Goal: Task Accomplishment & Management: Complete application form

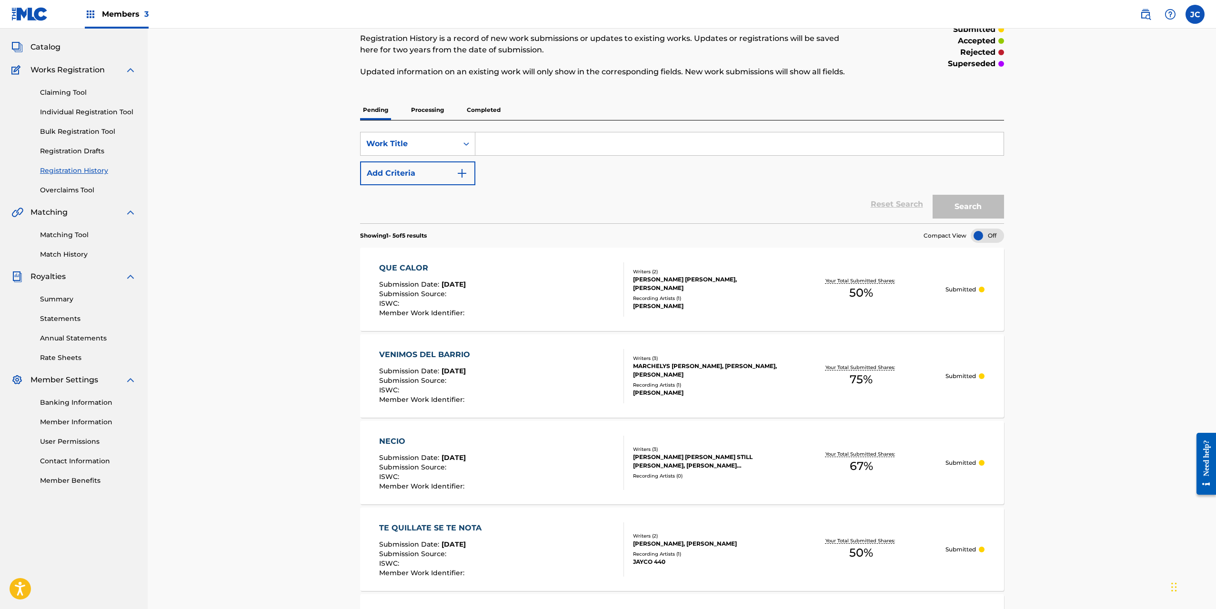
click at [67, 111] on link "Individual Registration Tool" at bounding box center [88, 112] width 96 height 10
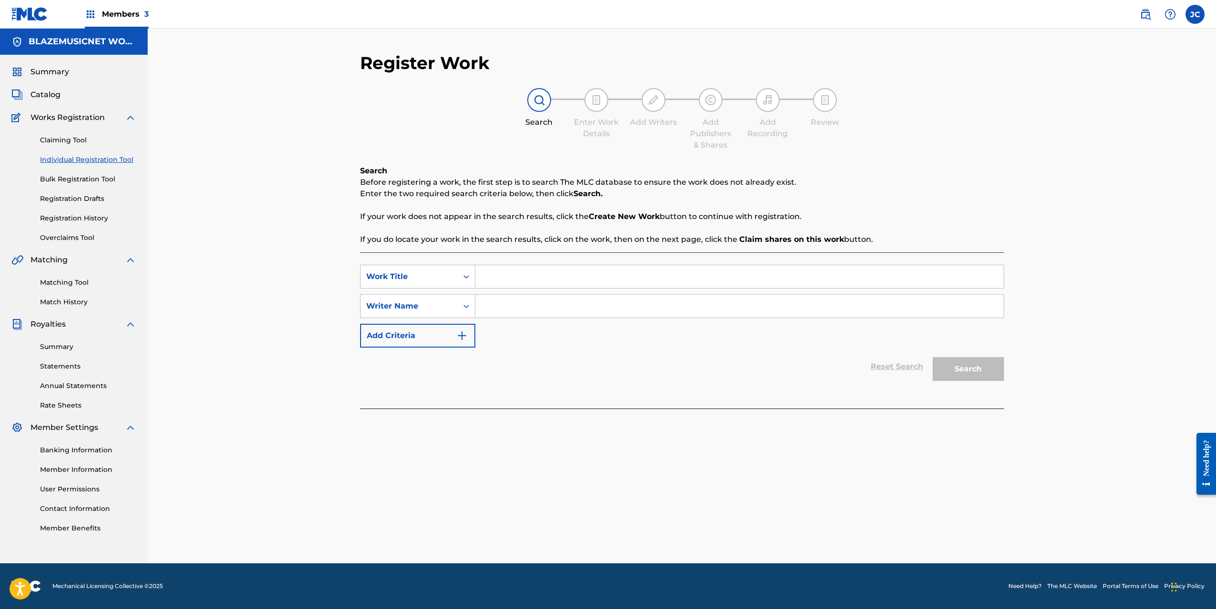
click at [501, 284] on input "Search Form" at bounding box center [739, 276] width 528 height 23
type input "TRUE"
click at [509, 306] on input "Search Form" at bounding box center [739, 306] width 528 height 23
click at [564, 312] on input "Search Form" at bounding box center [739, 306] width 528 height 23
type input "[PERSON_NAME]"
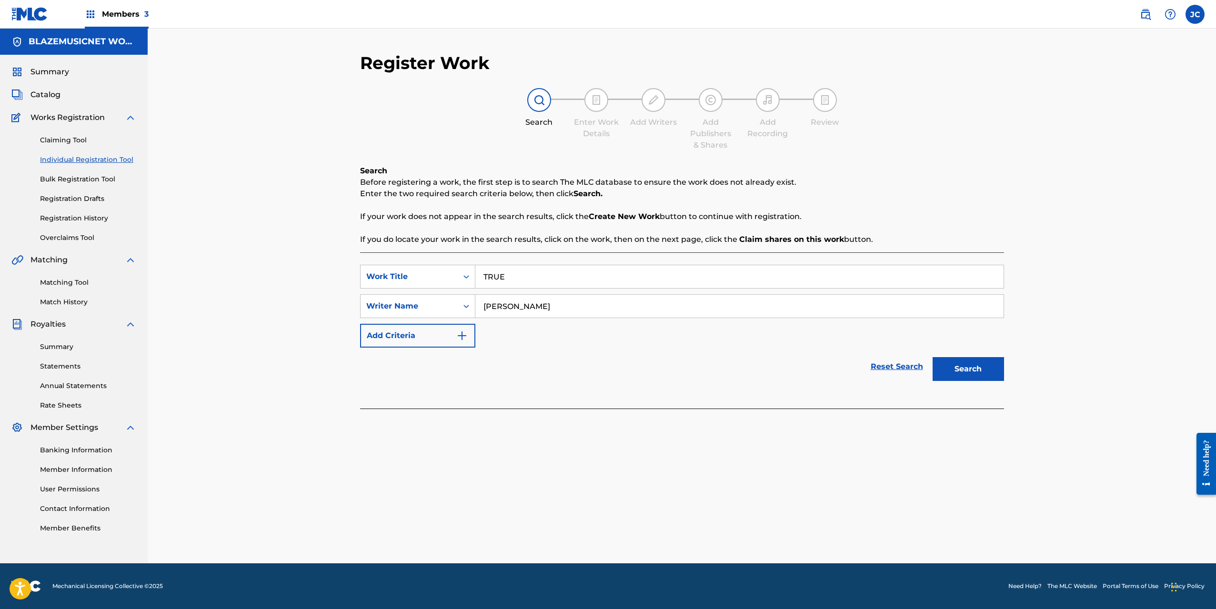
click at [963, 367] on button "Search" at bounding box center [968, 369] width 71 height 24
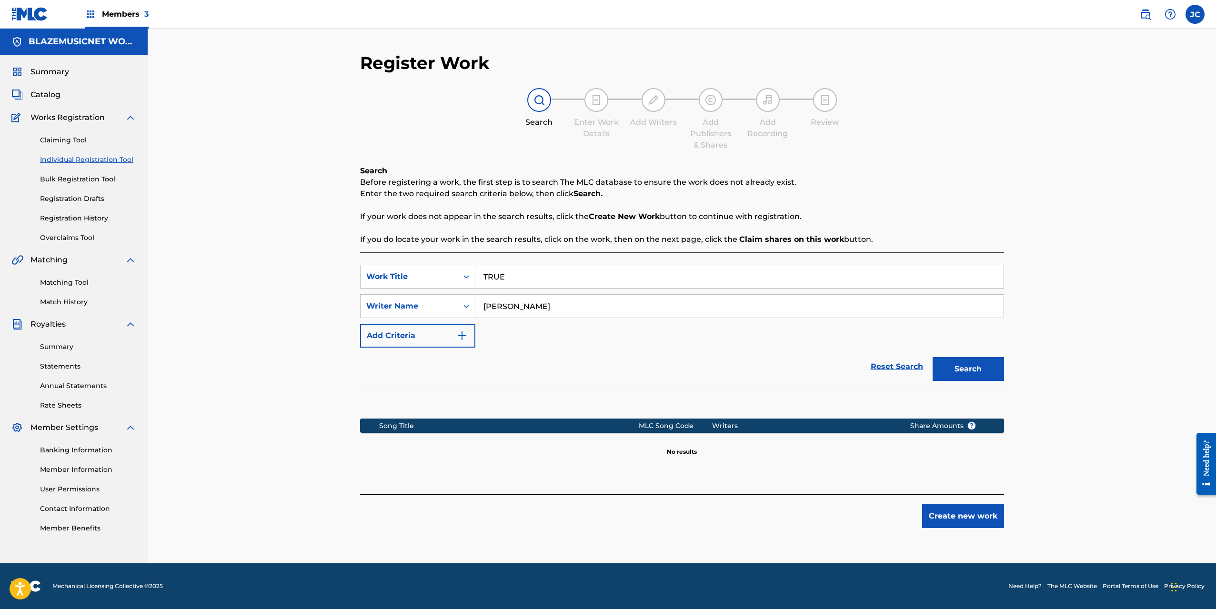
click at [545, 303] on input "[PERSON_NAME]" at bounding box center [739, 306] width 528 height 23
click at [953, 515] on button "Create new work" at bounding box center [963, 516] width 82 height 24
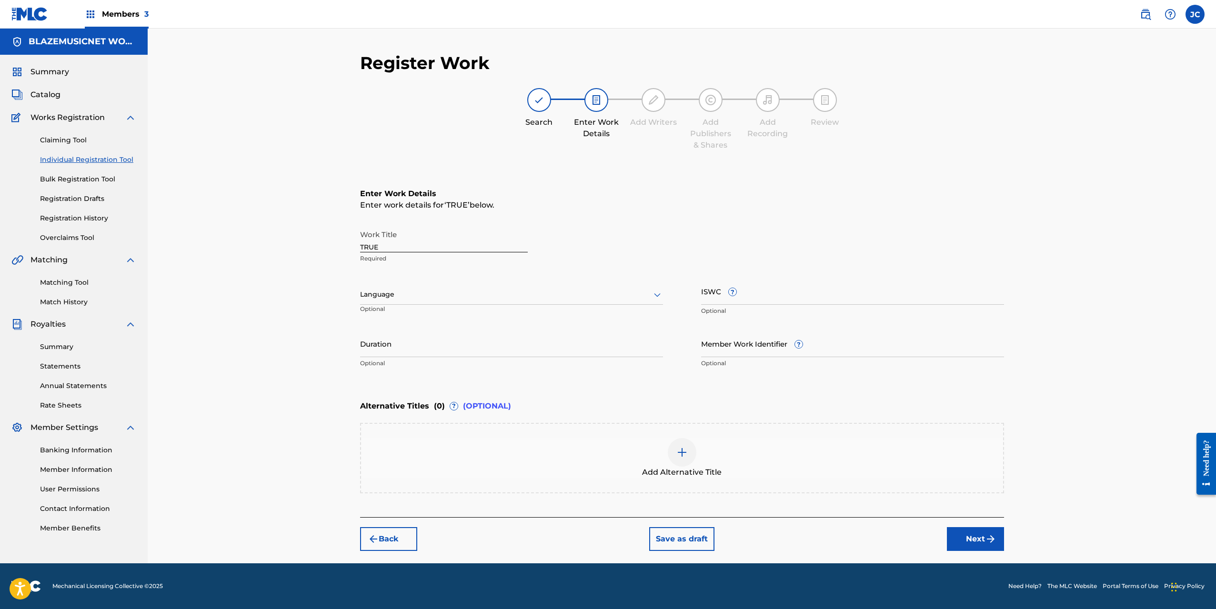
click at [466, 291] on div at bounding box center [511, 295] width 303 height 12
click at [423, 335] on div "Spanish" at bounding box center [512, 336] width 302 height 21
click at [404, 342] on input "Duration" at bounding box center [511, 343] width 303 height 27
type input "03:04"
click at [329, 383] on div "Register Work Search Enter Work Details Add Writers Add Publishers & Shares Add…" at bounding box center [682, 296] width 1068 height 535
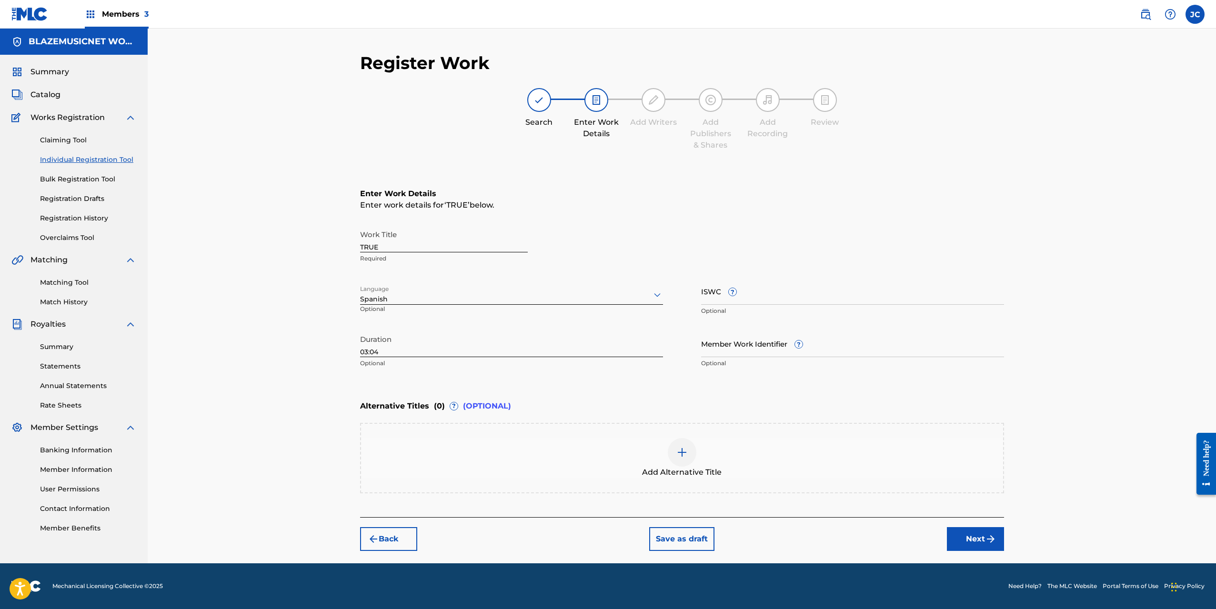
click at [971, 532] on button "Next" at bounding box center [975, 539] width 57 height 24
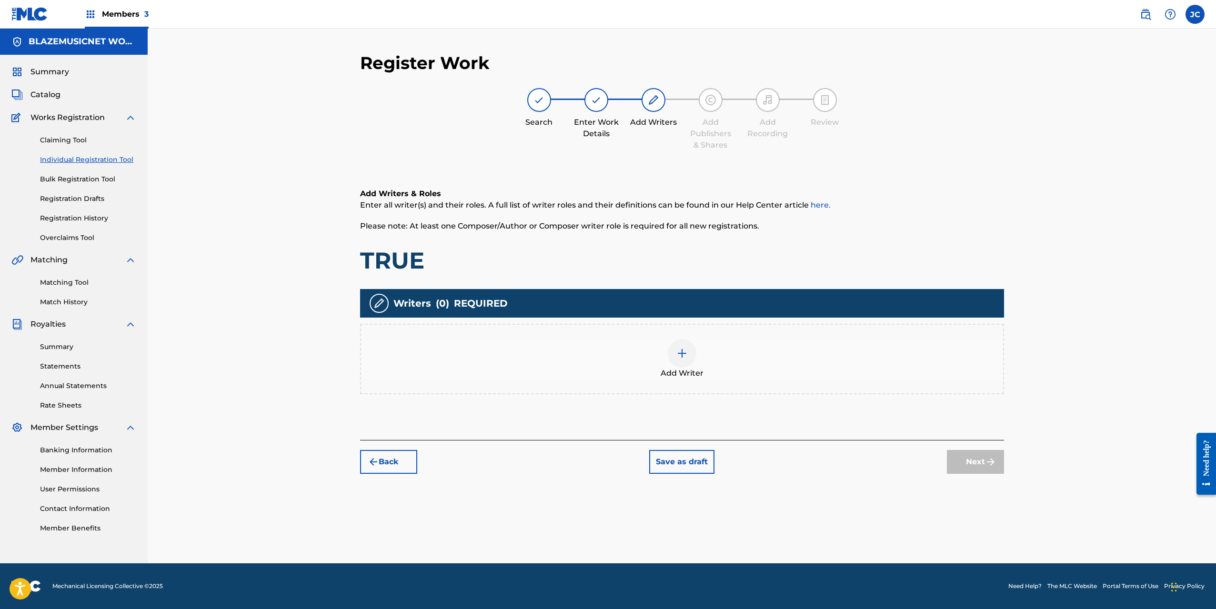
click at [673, 365] on div at bounding box center [682, 353] width 29 height 29
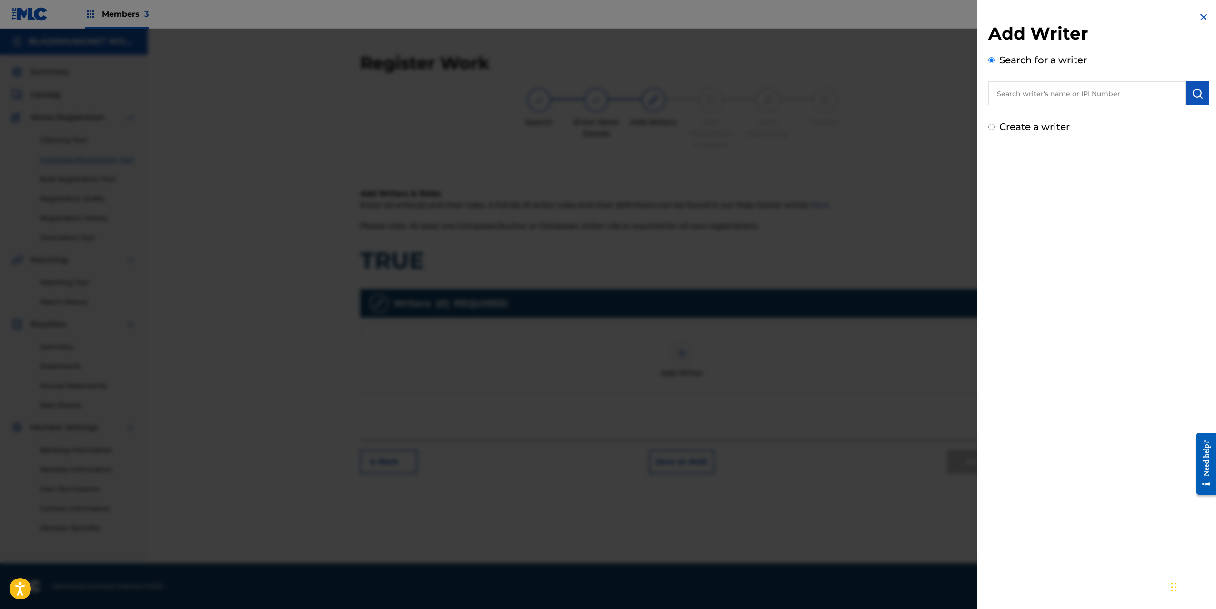
click at [1024, 96] on input "text" at bounding box center [1086, 93] width 197 height 24
paste input "[PERSON_NAME]"
type input "[PERSON_NAME]"
click at [1192, 90] on img "submit" at bounding box center [1197, 93] width 11 height 11
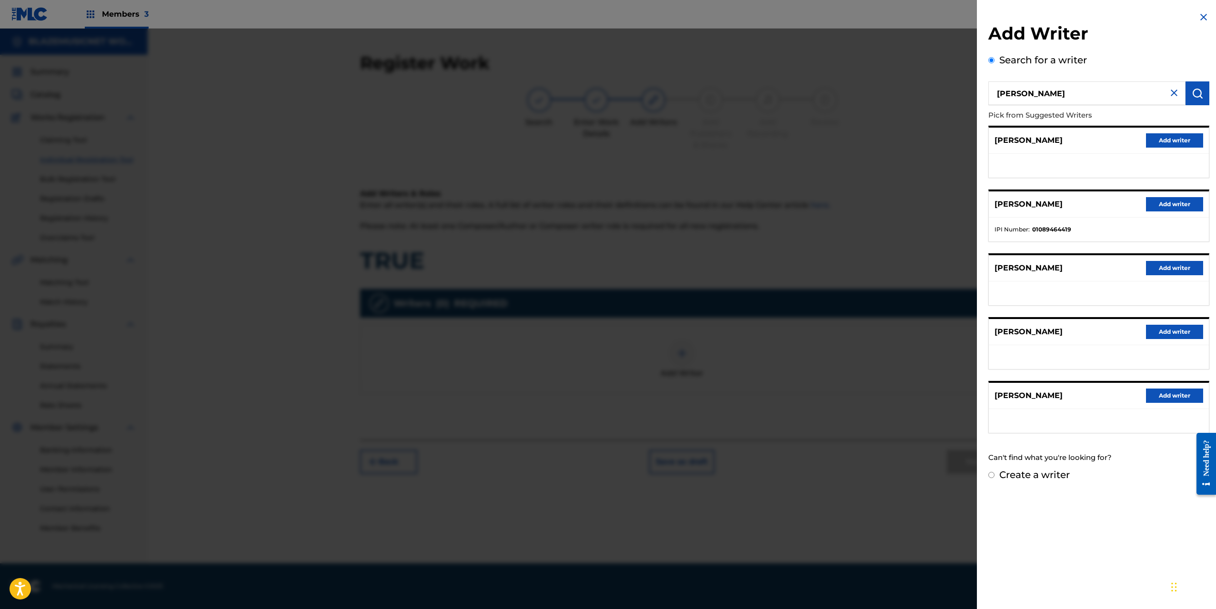
click at [1174, 204] on button "Add writer" at bounding box center [1174, 204] width 57 height 14
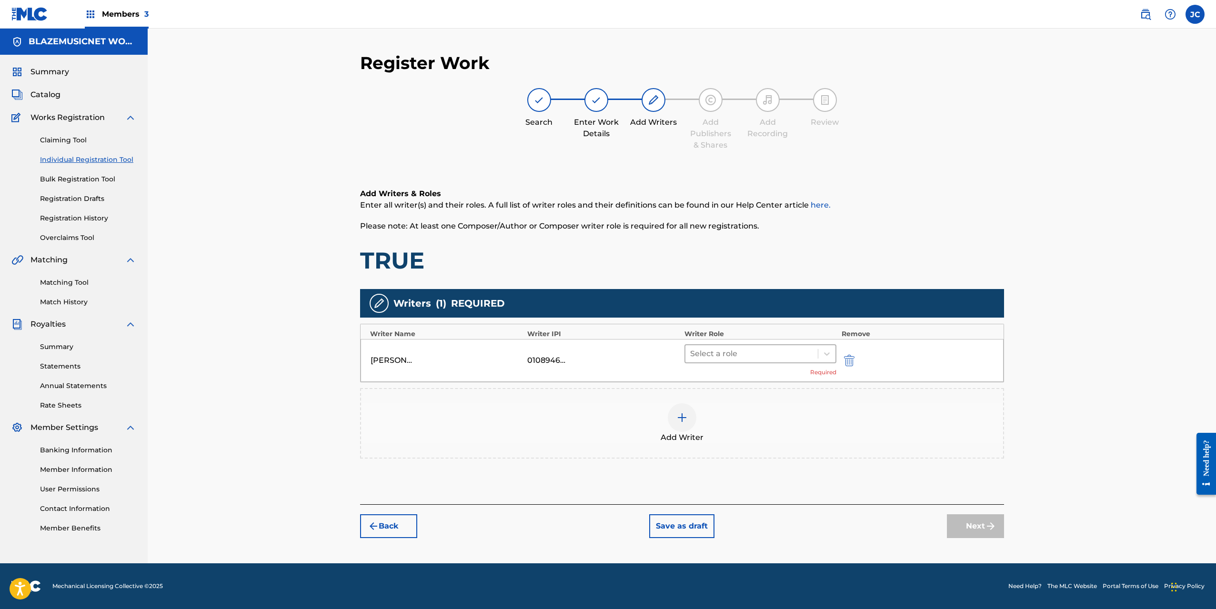
click at [731, 354] on div at bounding box center [751, 353] width 123 height 13
click at [729, 374] on div "Composer/Author" at bounding box center [760, 378] width 152 height 19
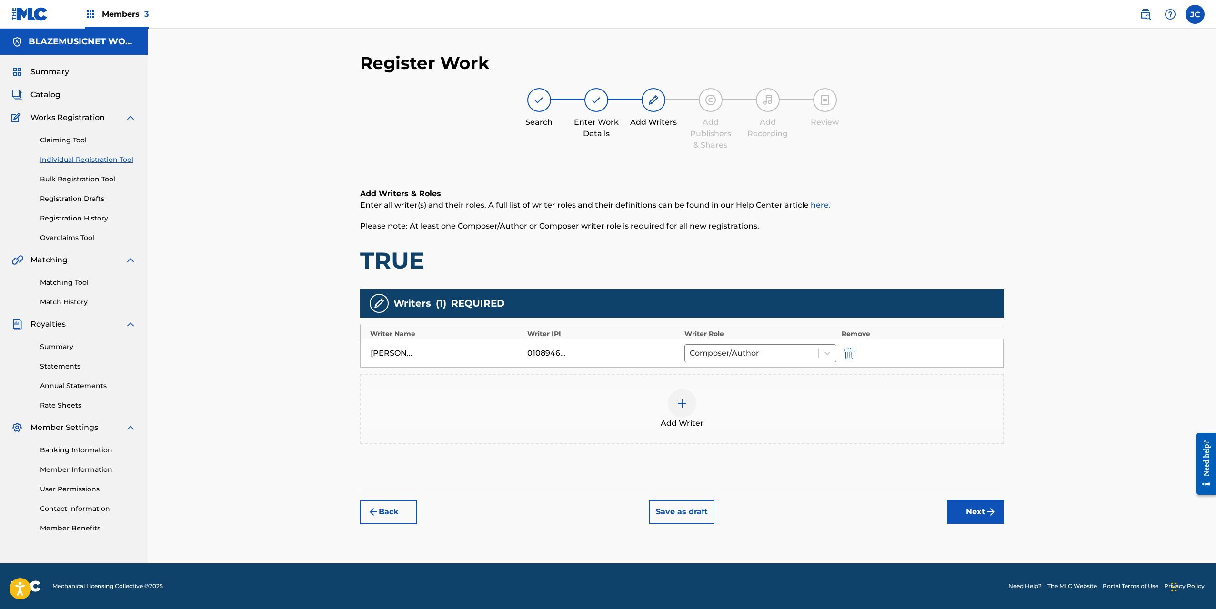
click at [680, 405] on img at bounding box center [681, 403] width 11 height 11
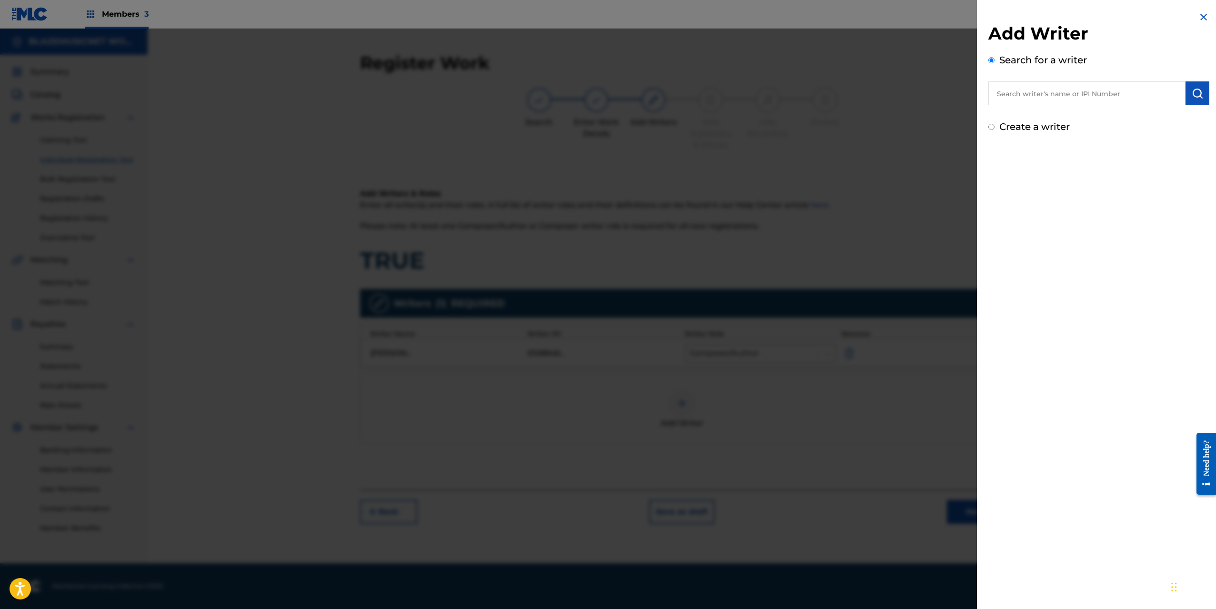
click at [1034, 98] on input "text" at bounding box center [1086, 93] width 197 height 24
type input "[PERSON_NAME]"
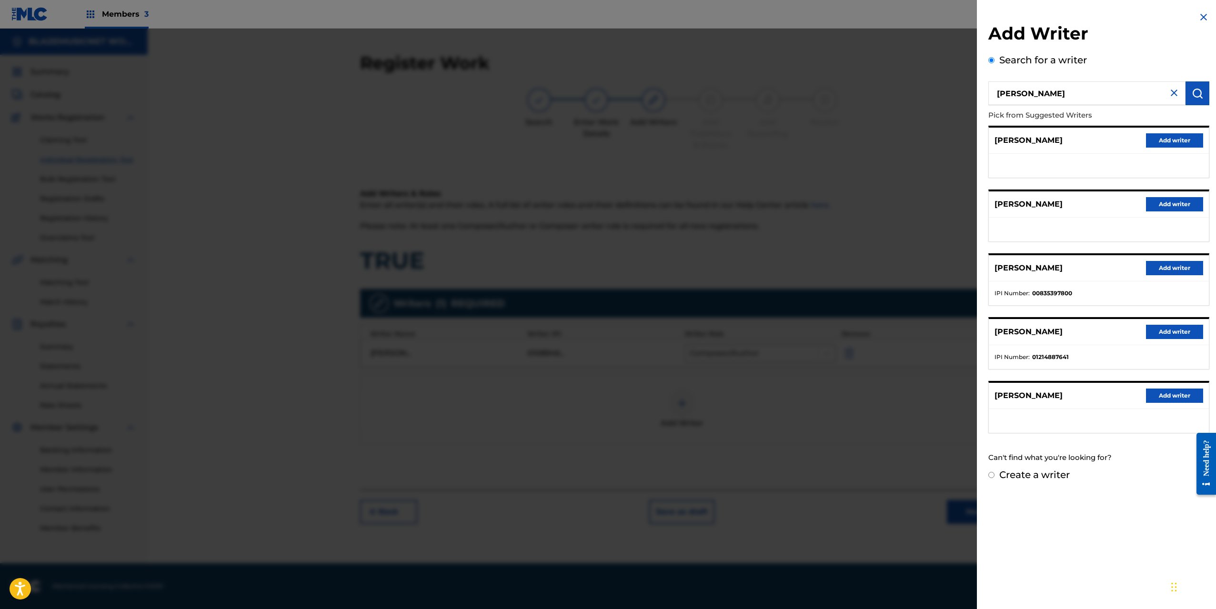
click at [1034, 98] on input "[PERSON_NAME]" at bounding box center [1086, 93] width 197 height 24
click at [995, 474] on div "Create a writer" at bounding box center [1098, 475] width 221 height 14
click at [992, 477] on input "Create a writer" at bounding box center [991, 475] width 6 height 6
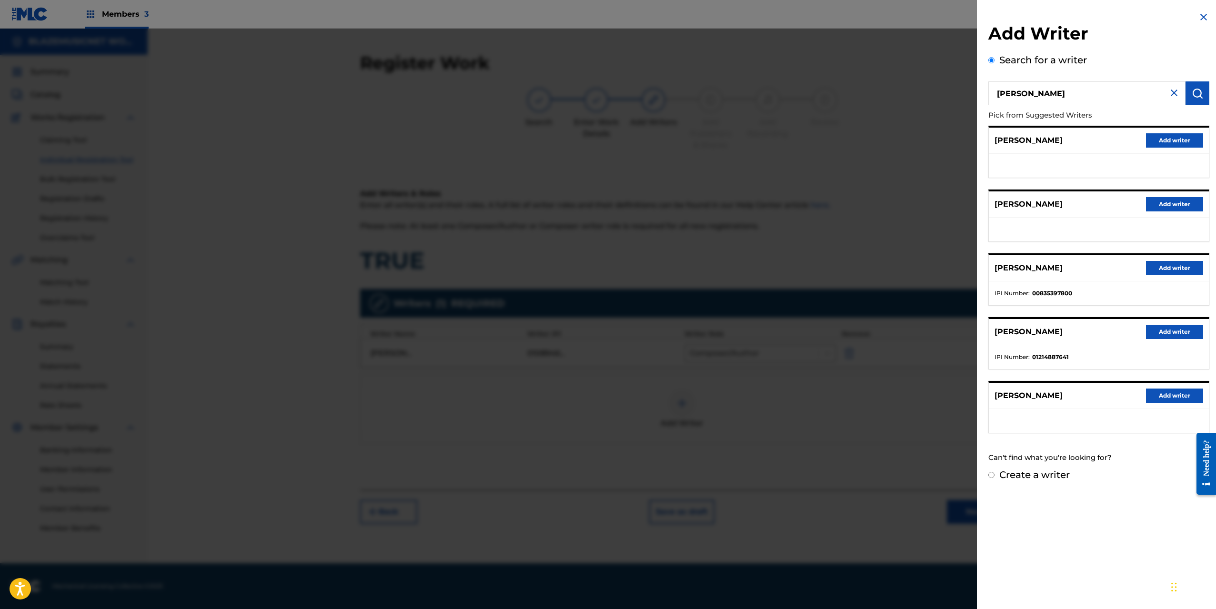
radio input "false"
radio input "true"
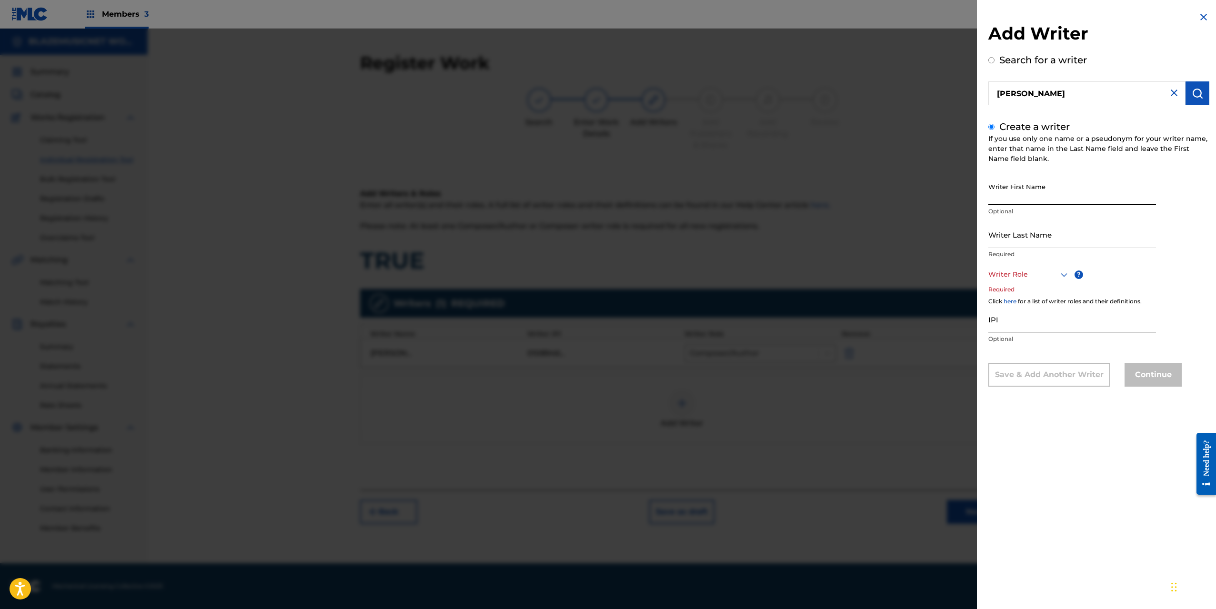
click at [1016, 193] on input "Writer First Name" at bounding box center [1072, 191] width 168 height 27
paste input "[PERSON_NAME]"
drag, startPoint x: 1019, startPoint y: 197, endPoint x: 1079, endPoint y: 195, distance: 59.6
click at [1079, 195] on input "[PERSON_NAME]" at bounding box center [1072, 191] width 168 height 27
type input "[PERSON_NAME]"
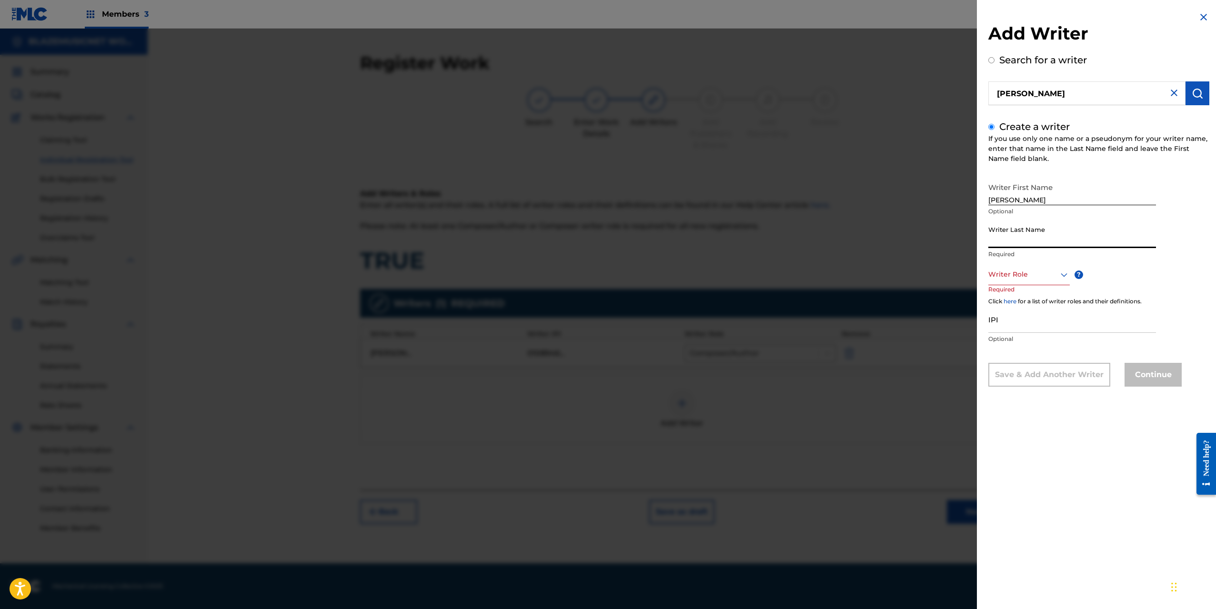
click at [1025, 230] on input "Writer Last Name" at bounding box center [1072, 234] width 168 height 27
paste input "[PERSON_NAME]"
drag, startPoint x: 1023, startPoint y: 244, endPoint x: 985, endPoint y: 248, distance: 37.8
click at [985, 248] on div "Add Writer Search for a writer [PERSON_NAME] Create a writer If you use only on…" at bounding box center [1099, 206] width 244 height 412
type input "[PERSON_NAME]"
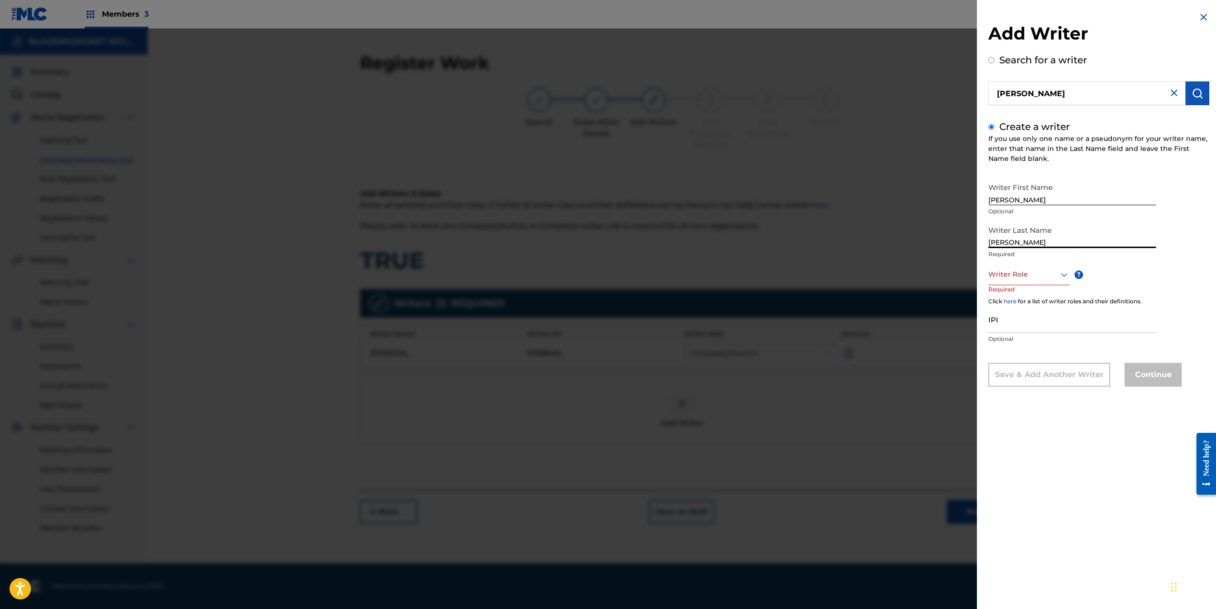
click at [1011, 271] on div at bounding box center [1028, 275] width 81 height 12
click at [1017, 295] on div "Composer/Author" at bounding box center [1029, 295] width 80 height 21
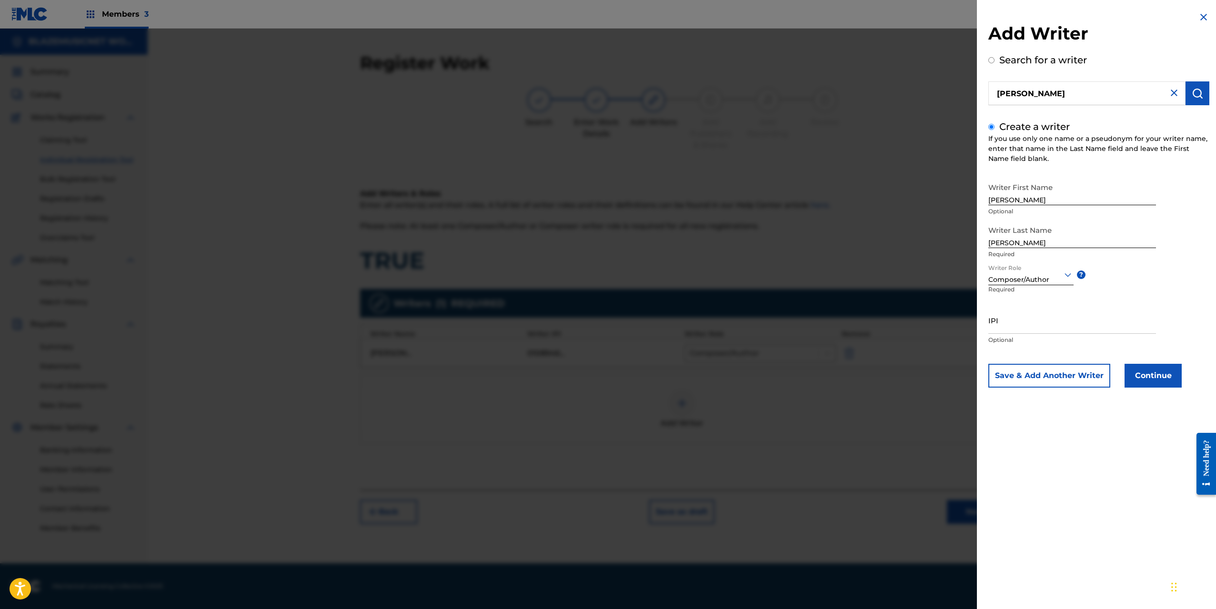
click at [1166, 376] on button "Continue" at bounding box center [1152, 376] width 57 height 24
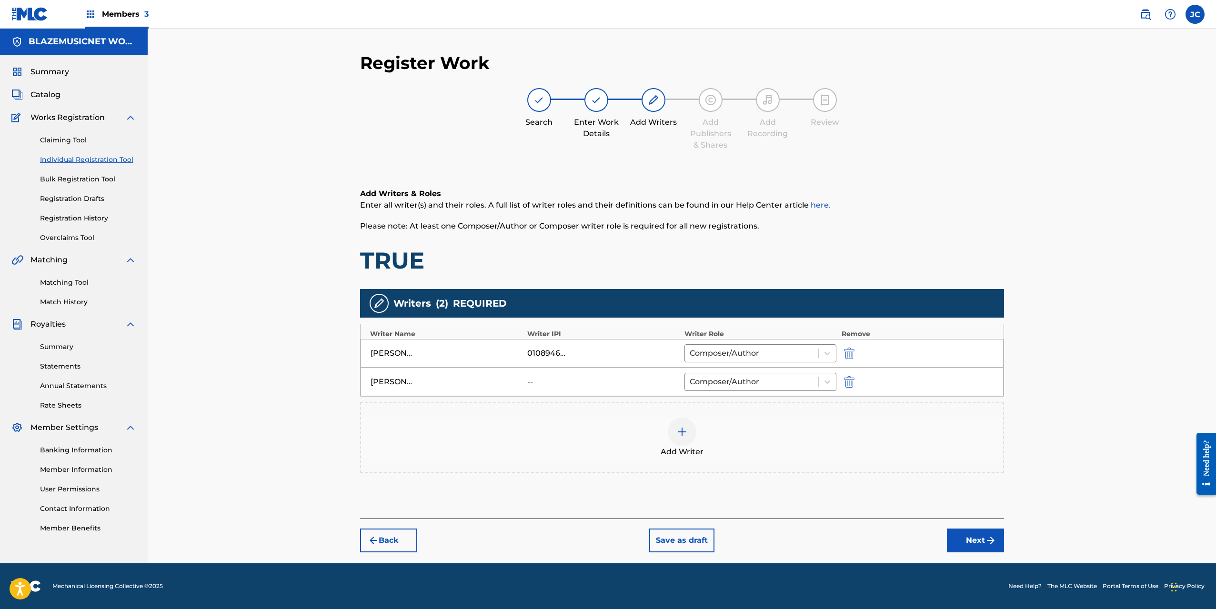
click at [684, 427] on img at bounding box center [681, 431] width 11 height 11
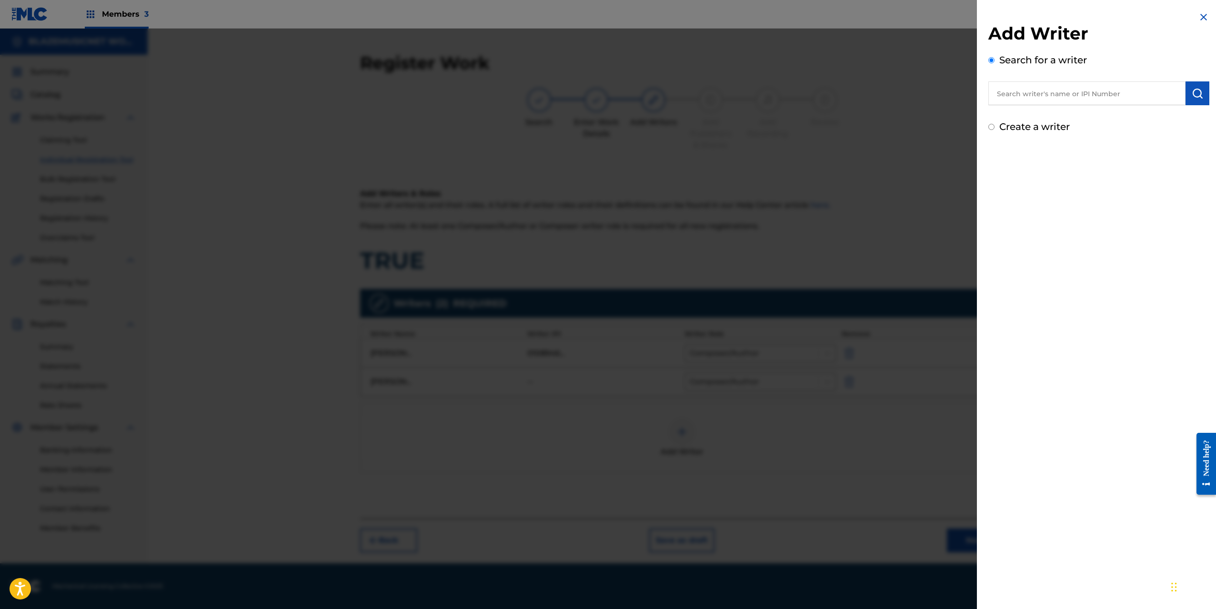
click at [1020, 96] on input "text" at bounding box center [1086, 93] width 197 height 24
type input "00883479286"
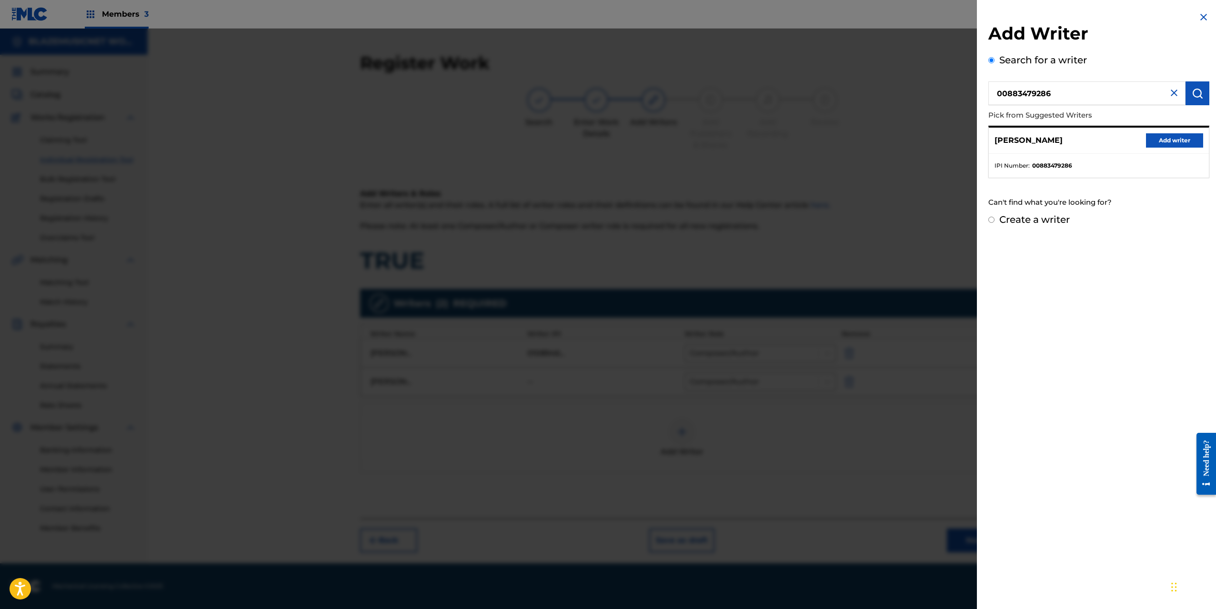
click at [1159, 136] on button "Add writer" at bounding box center [1174, 140] width 57 height 14
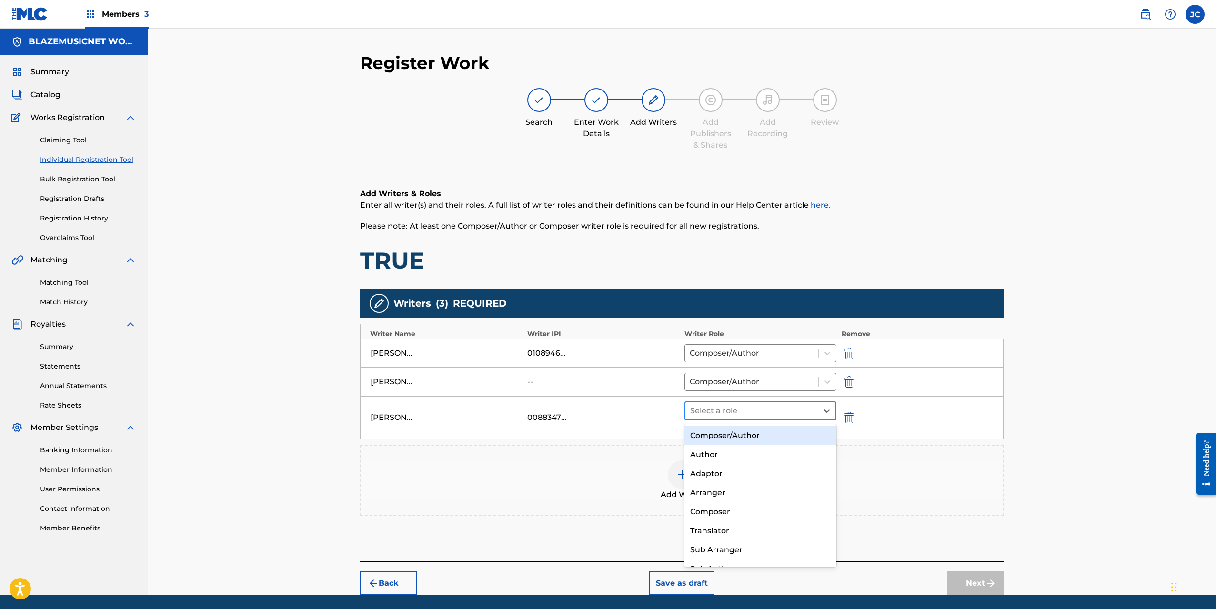
click at [748, 418] on div "Select a role" at bounding box center [751, 410] width 133 height 17
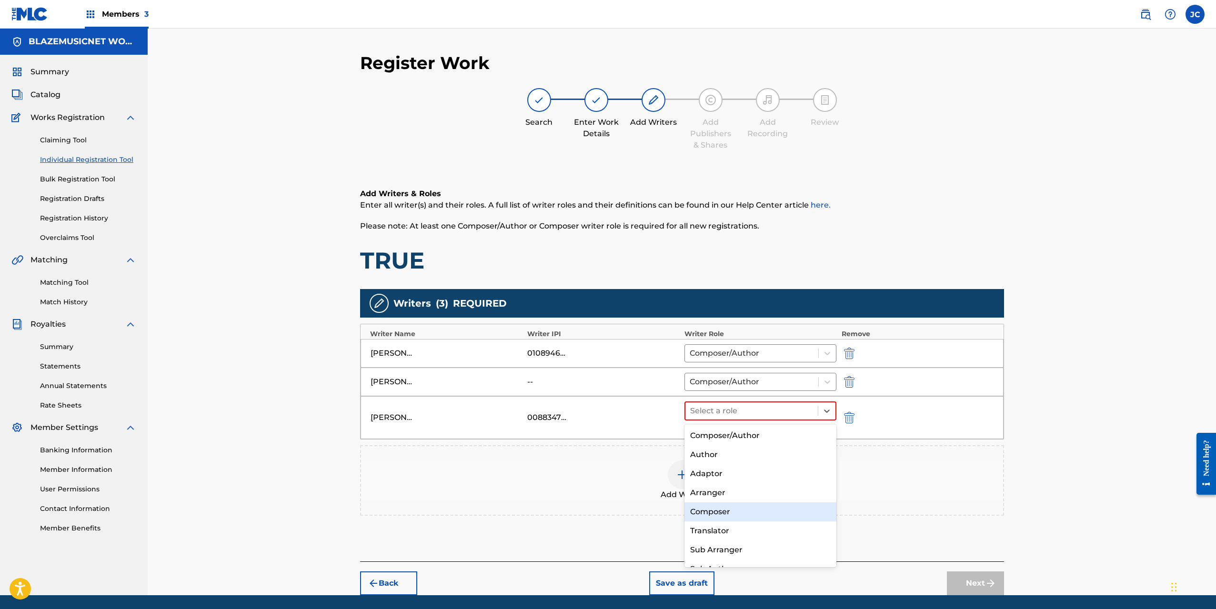
click at [730, 507] on div "Composer" at bounding box center [760, 511] width 152 height 19
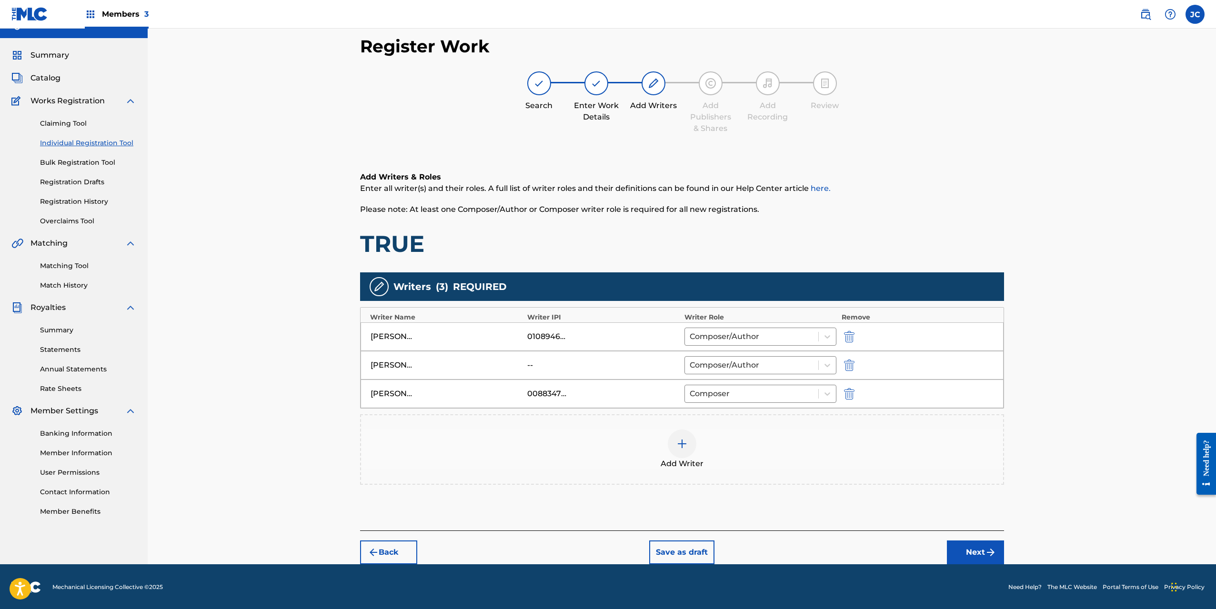
scroll to position [18, 0]
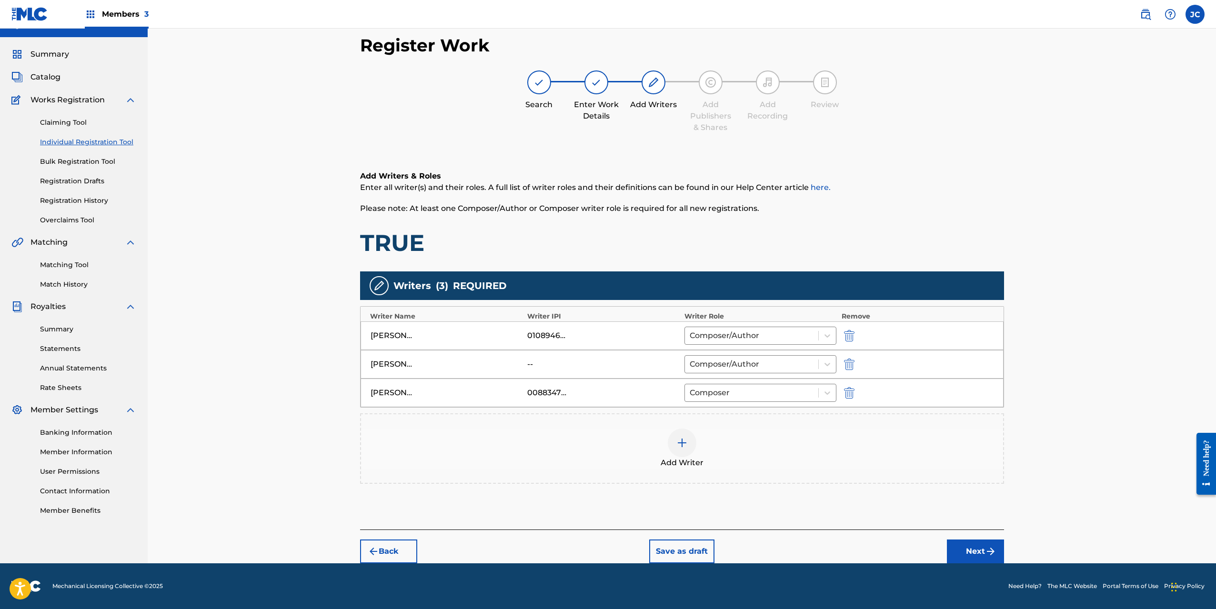
click at [972, 547] on button "Next" at bounding box center [975, 552] width 57 height 24
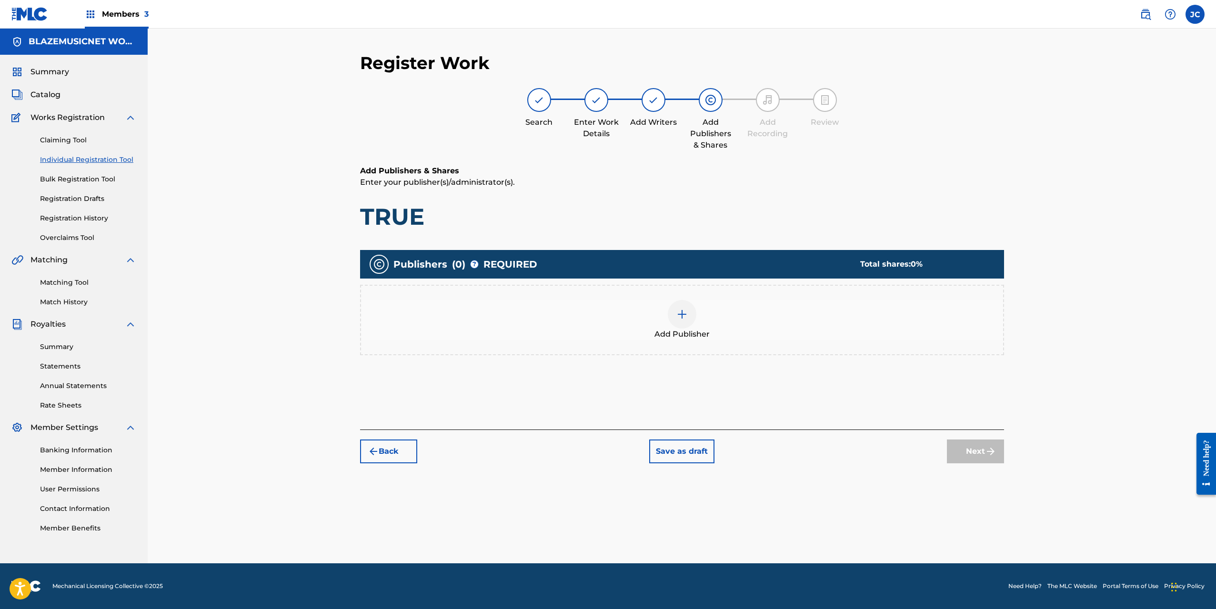
scroll to position [0, 0]
click at [694, 315] on div at bounding box center [682, 314] width 29 height 29
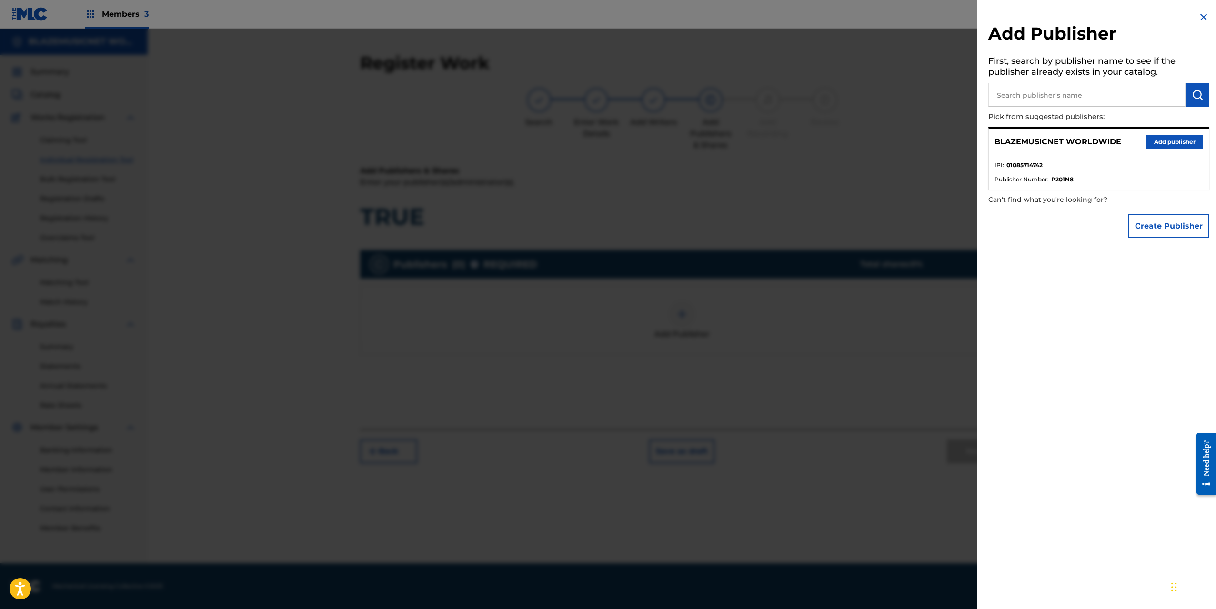
click at [1168, 136] on button "Add publisher" at bounding box center [1174, 142] width 57 height 14
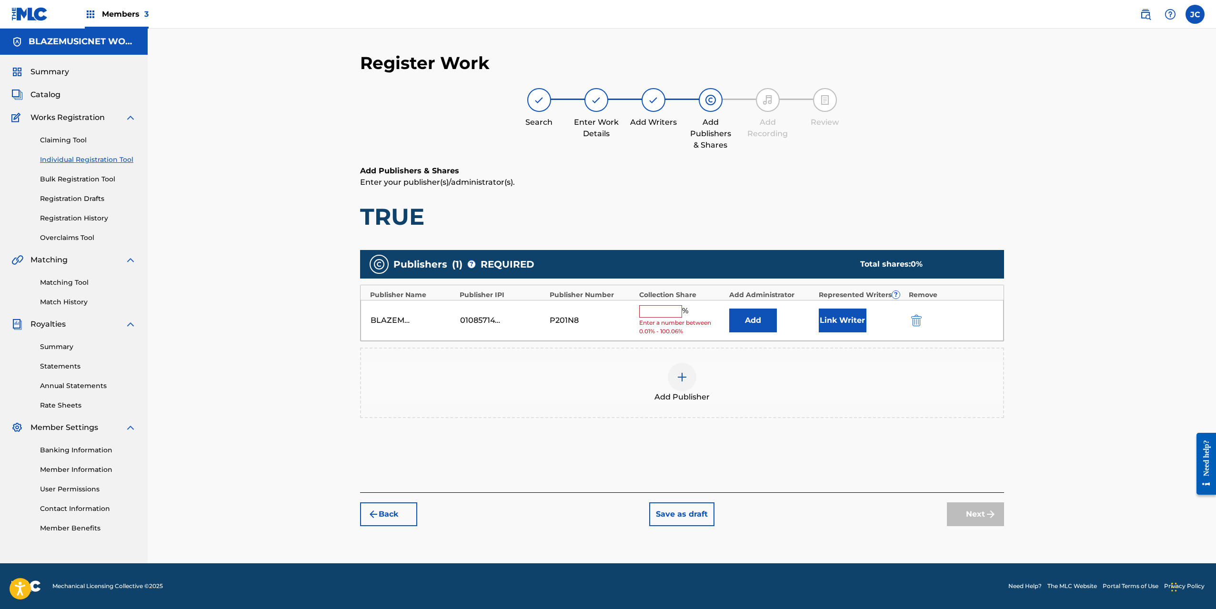
click at [649, 312] on input "text" at bounding box center [660, 311] width 43 height 12
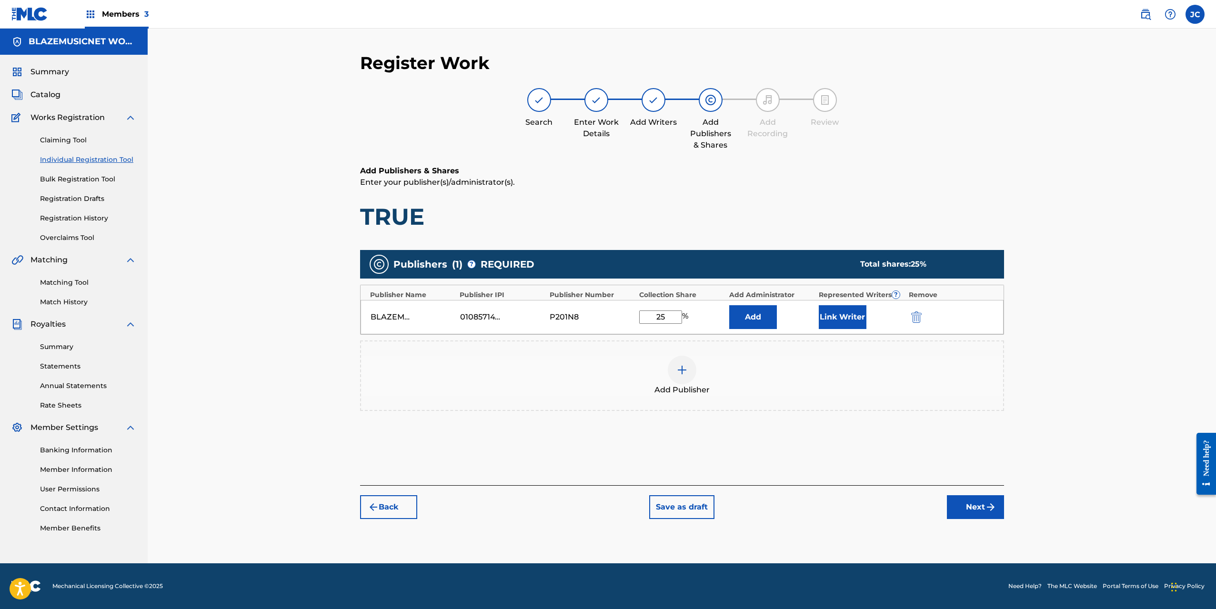
type input "25"
click at [836, 323] on button "Link Writer" at bounding box center [843, 317] width 48 height 24
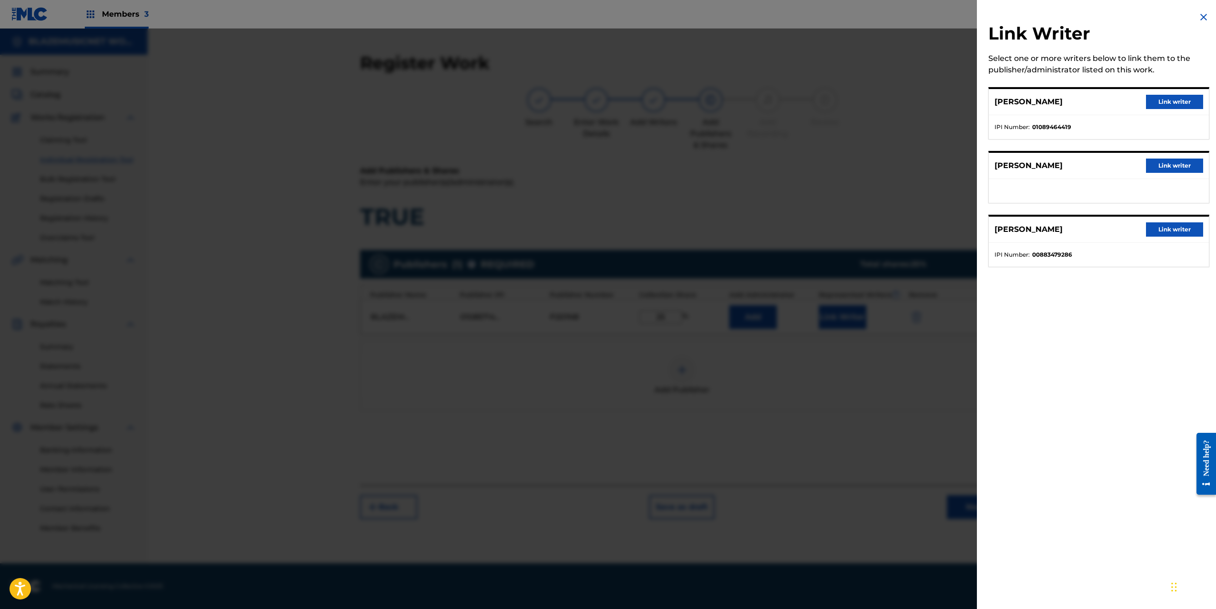
click at [1178, 100] on button "Link writer" at bounding box center [1174, 102] width 57 height 14
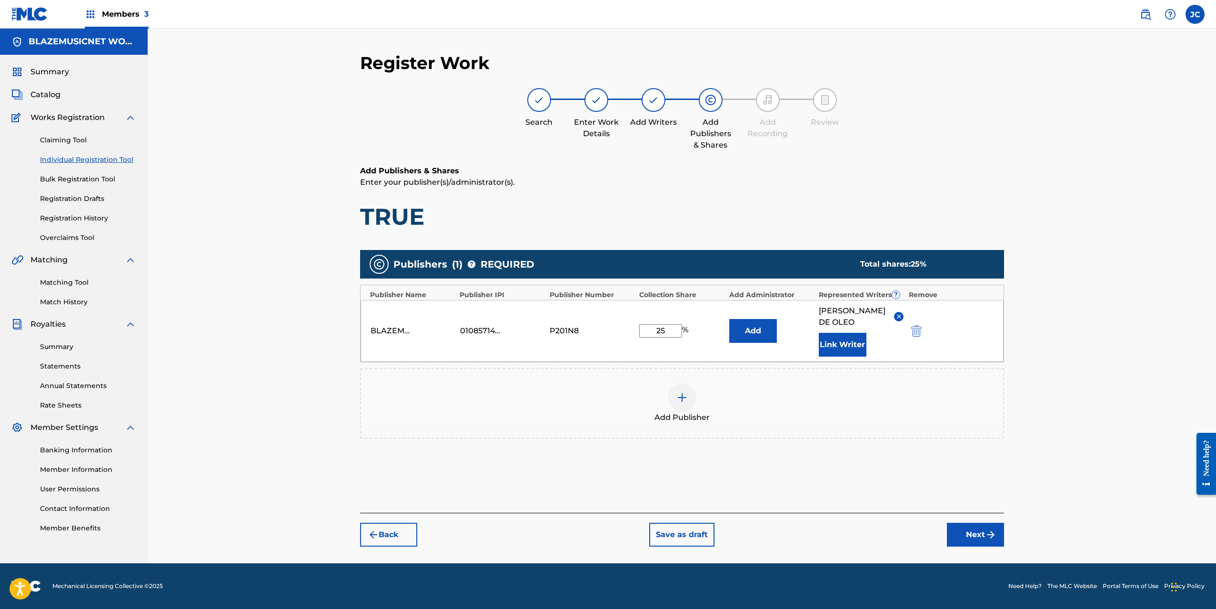
click at [978, 545] on button "Next" at bounding box center [975, 535] width 57 height 24
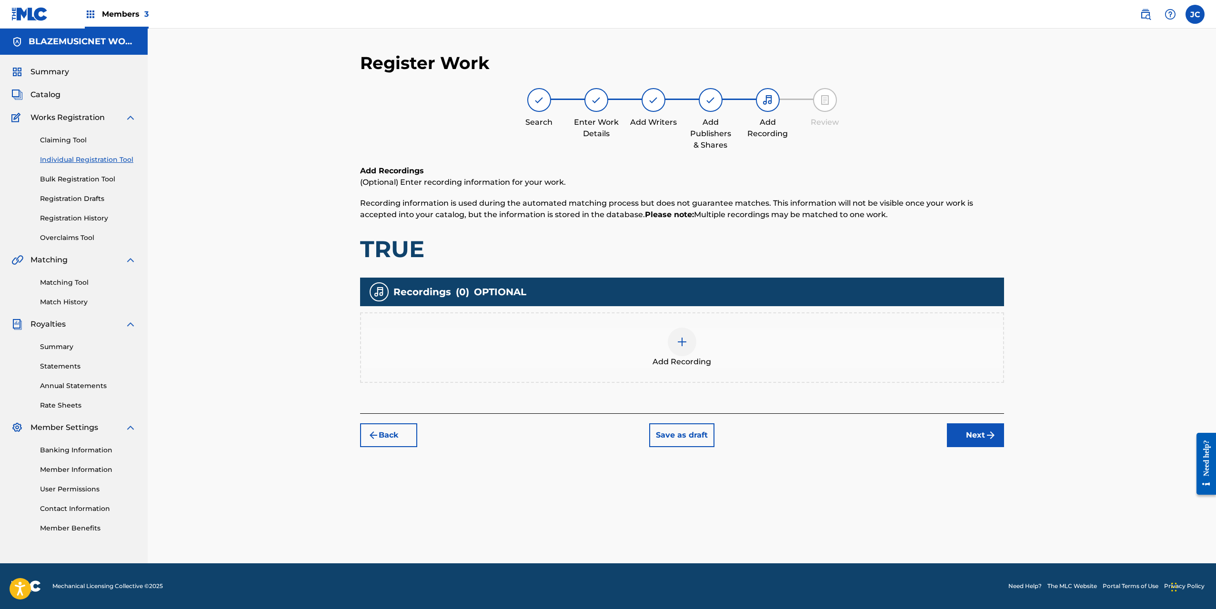
click at [653, 345] on div "Add Recording" at bounding box center [682, 348] width 642 height 40
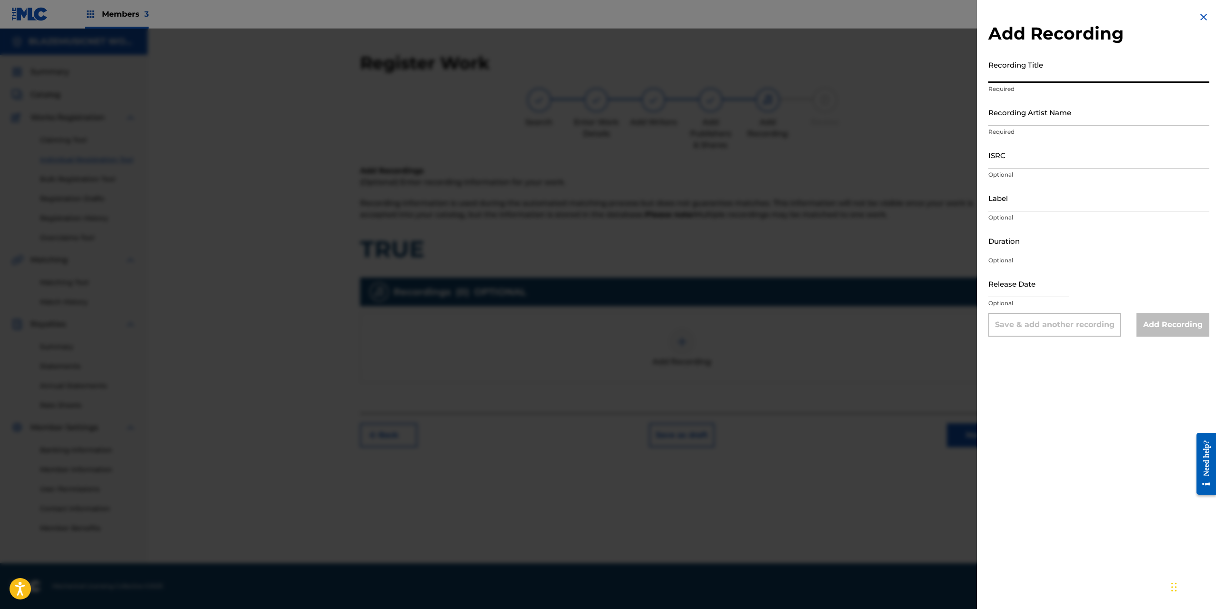
click at [1014, 71] on input "Recording Title" at bounding box center [1098, 69] width 221 height 27
type input "TRUE"
click at [1035, 115] on input "Recording Artist Name" at bounding box center [1098, 112] width 221 height 27
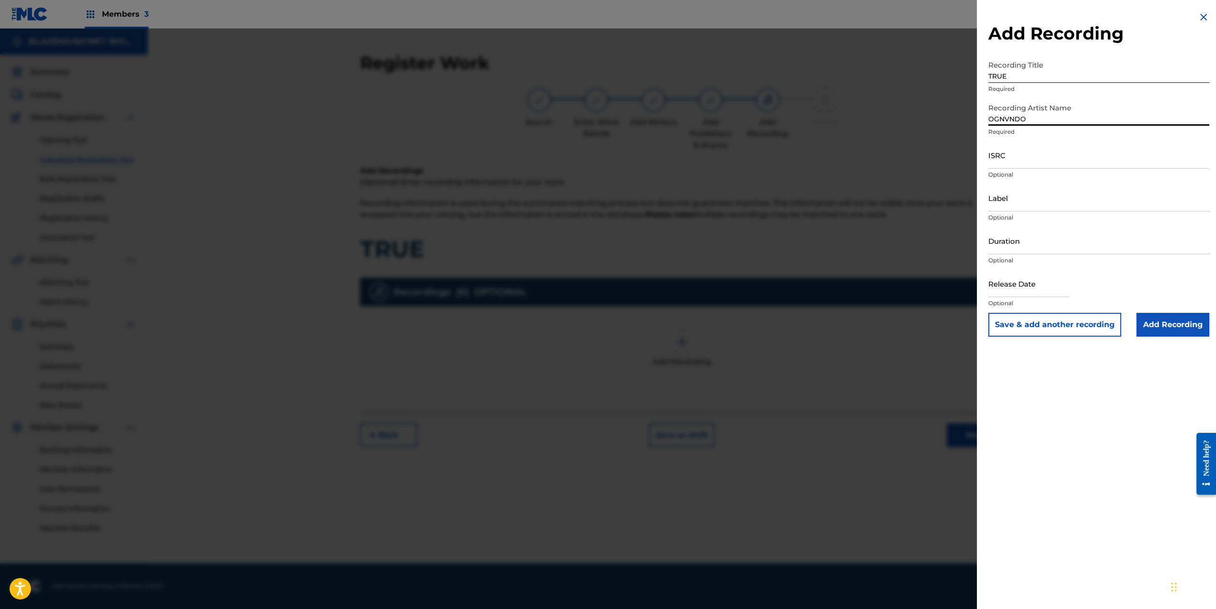
type input "OGNVNDO"
click at [1012, 154] on input "ISRC" at bounding box center [1098, 154] width 221 height 27
paste input "QZTLA2501529"
type input "QZTLA2501529"
click at [1017, 197] on input "Label" at bounding box center [1098, 197] width 221 height 27
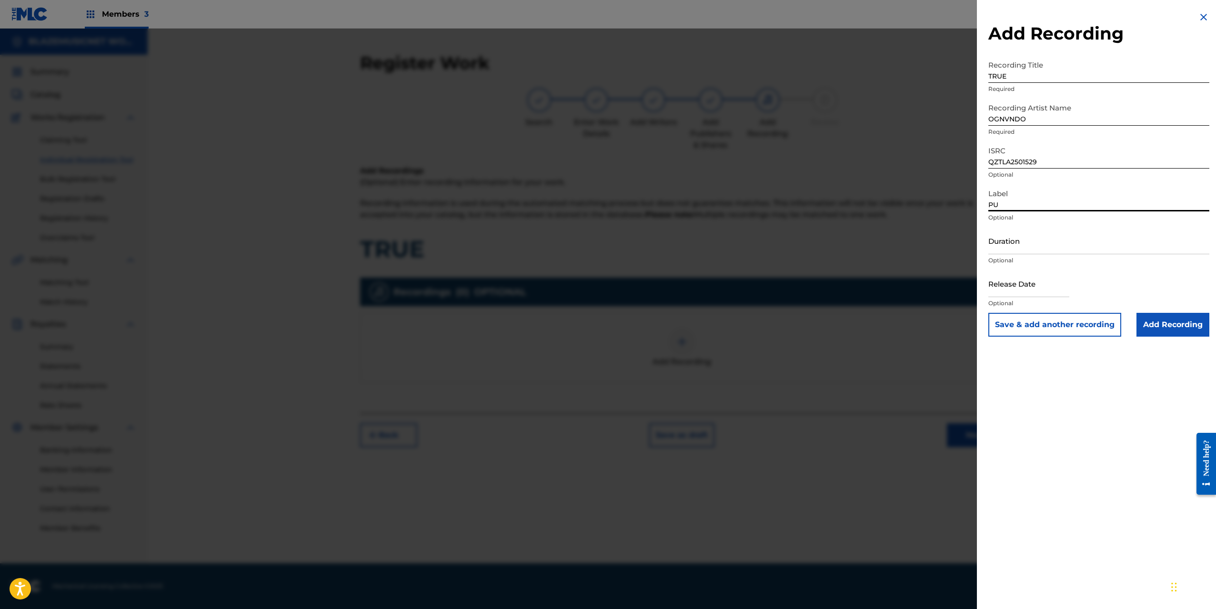
type input "PURPLE GVNG RECORDS"
click at [1011, 243] on input "Duration" at bounding box center [1098, 240] width 221 height 27
type input "03:04"
click at [1020, 285] on input "text" at bounding box center [1028, 283] width 81 height 27
select select "8"
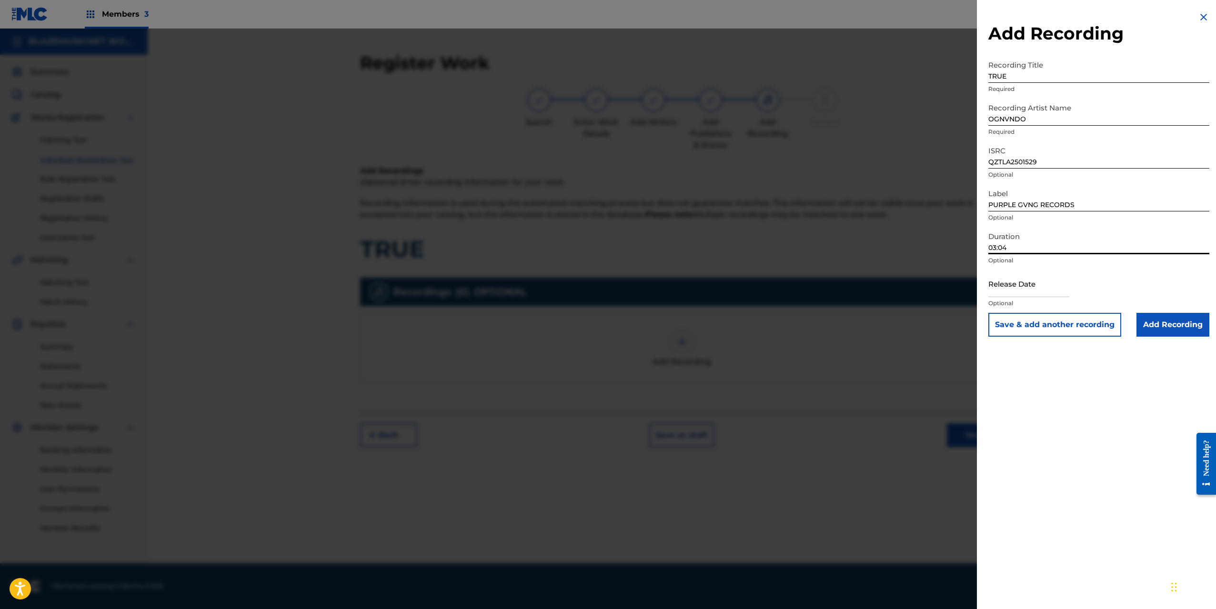
select select "2025"
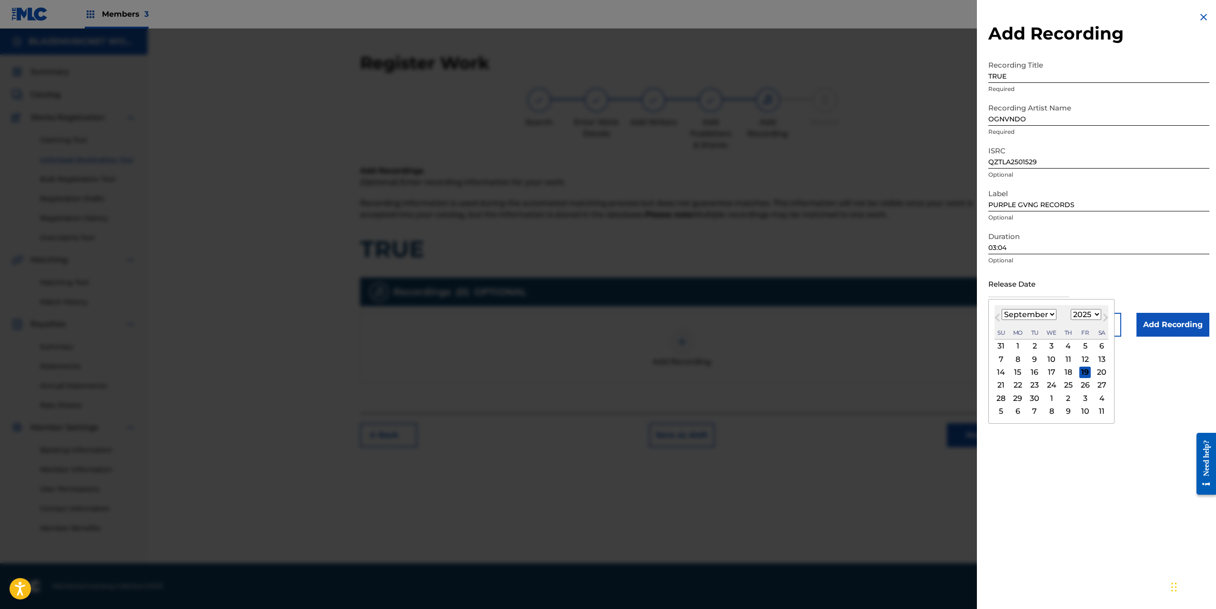
click at [1008, 311] on select "January February March April May June July August September October November De…" at bounding box center [1029, 314] width 55 height 11
select select "6"
click at [1002, 309] on select "January February March April May June July August September October November De…" at bounding box center [1029, 314] width 55 height 11
click at [1050, 360] on div "9" at bounding box center [1051, 358] width 11 height 11
type input "[DATE]"
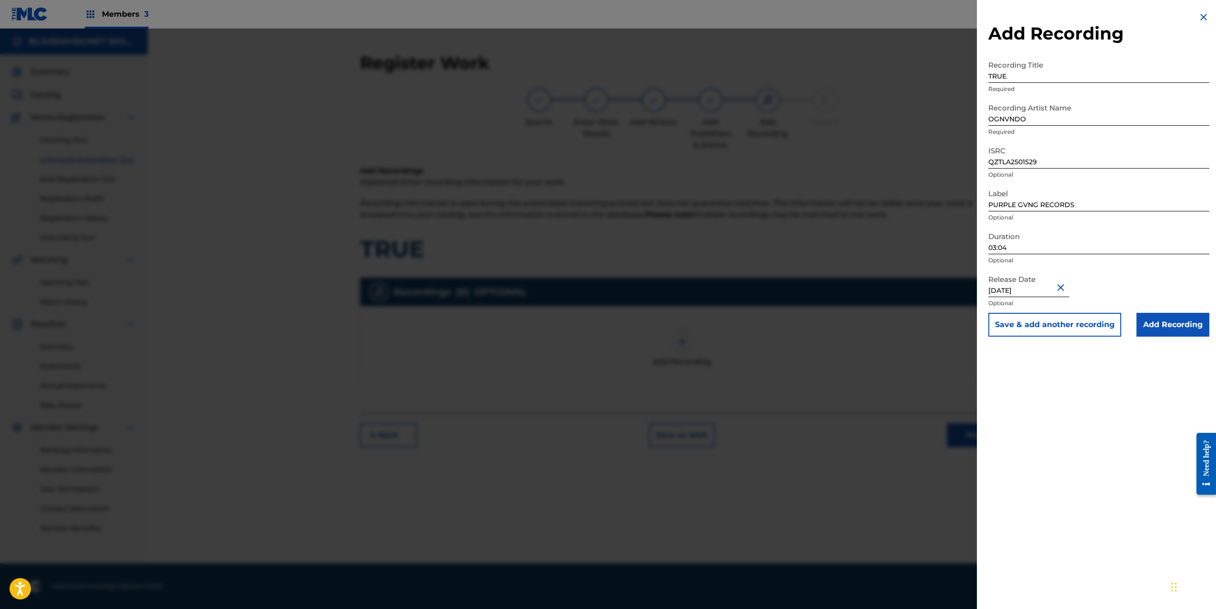
click at [1175, 321] on input "Add Recording" at bounding box center [1172, 325] width 73 height 24
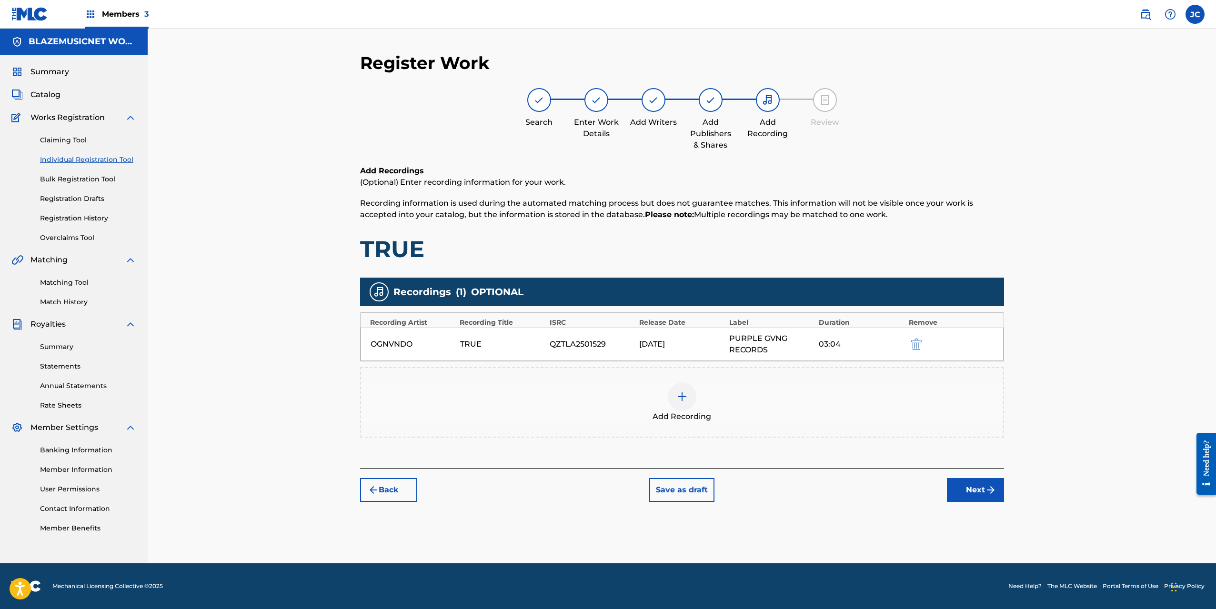
click at [968, 494] on button "Next" at bounding box center [975, 490] width 57 height 24
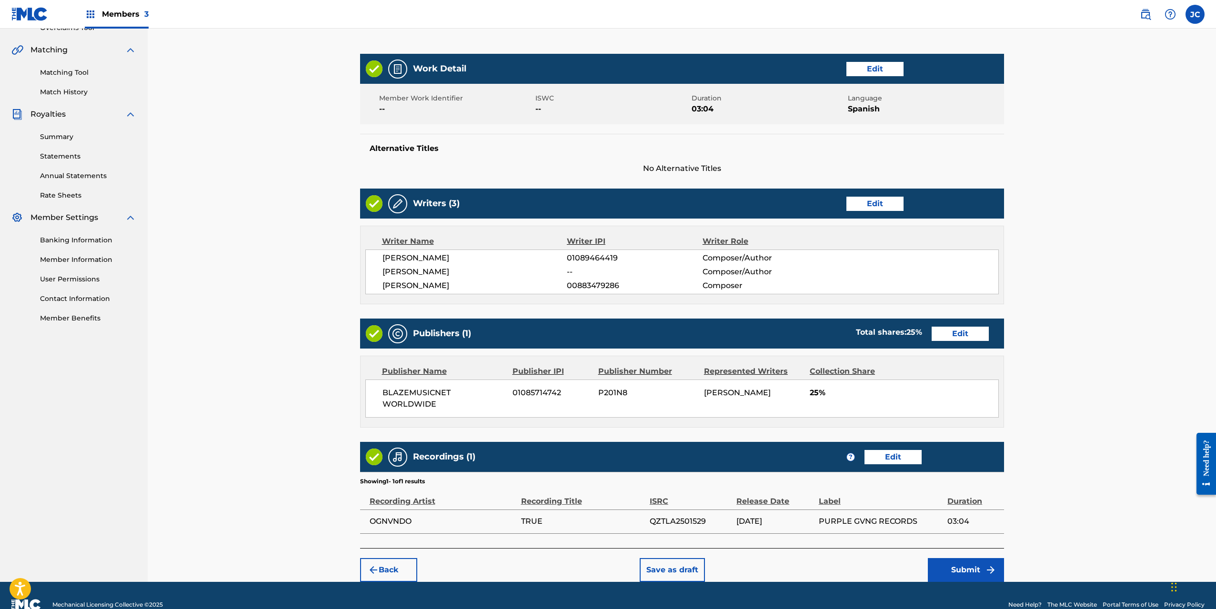
scroll to position [229, 0]
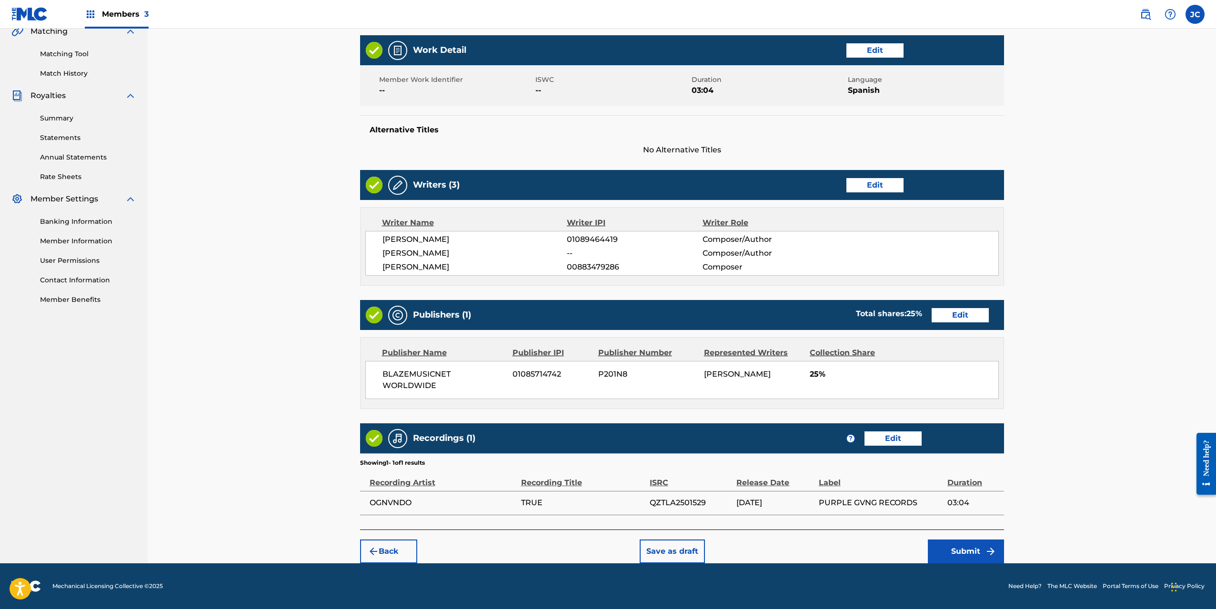
click at [961, 548] on button "Submit" at bounding box center [966, 552] width 76 height 24
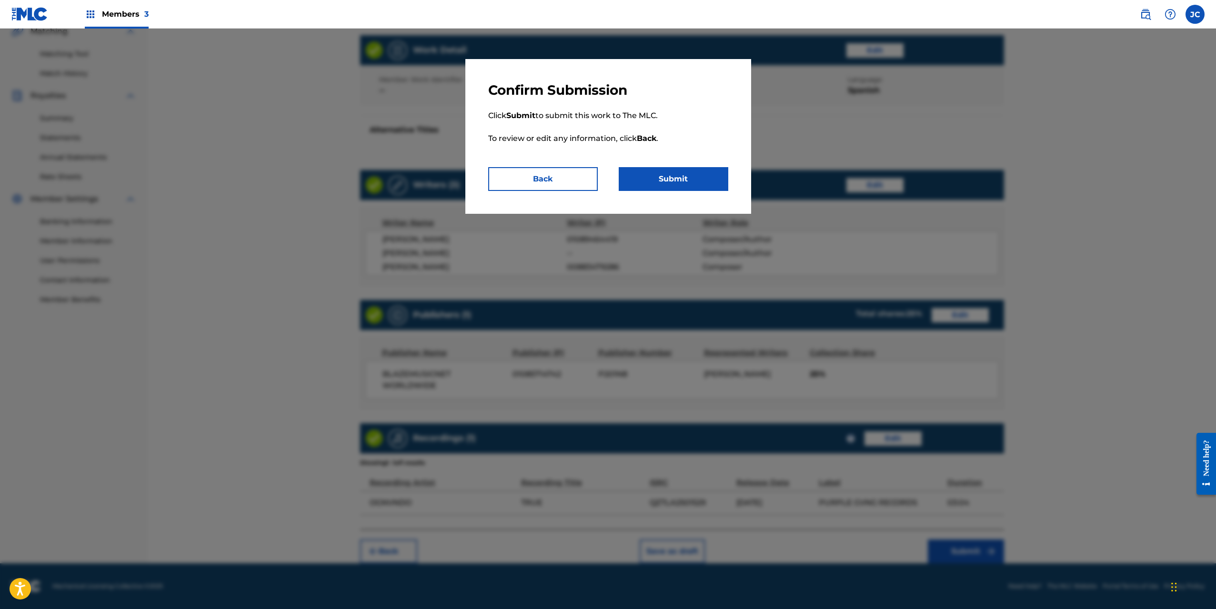
click at [688, 175] on button "Submit" at bounding box center [674, 179] width 110 height 24
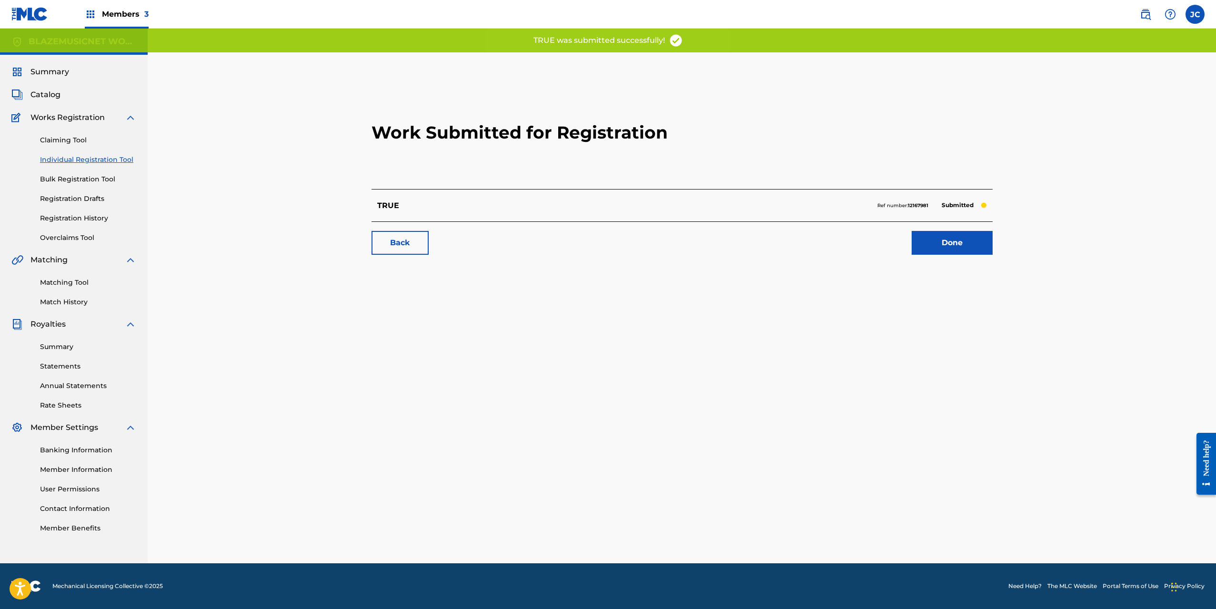
click at [955, 240] on link "Done" at bounding box center [952, 243] width 81 height 24
